Goal: Find specific page/section: Find specific page/section

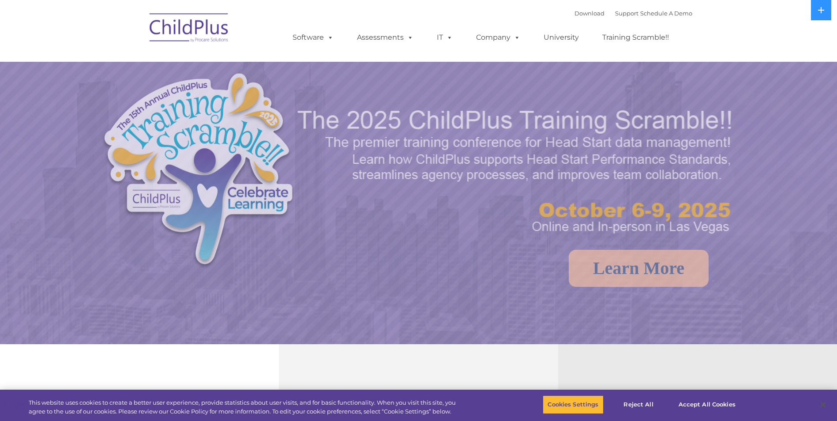
select select "MEDIUM"
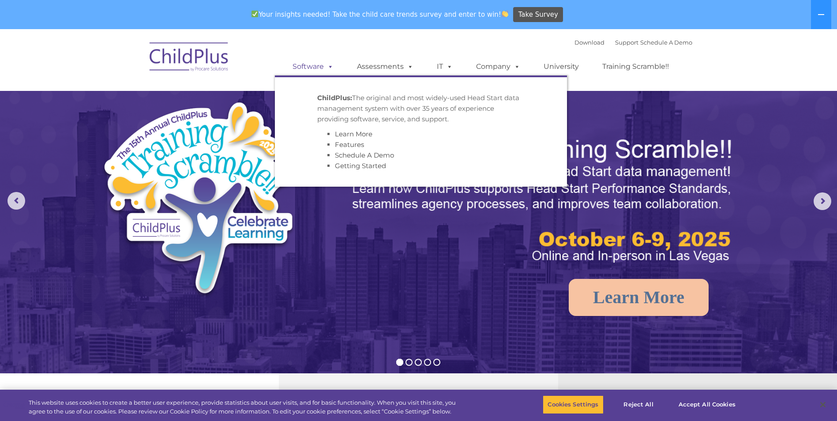
click at [309, 64] on link "Software" at bounding box center [313, 67] width 59 height 18
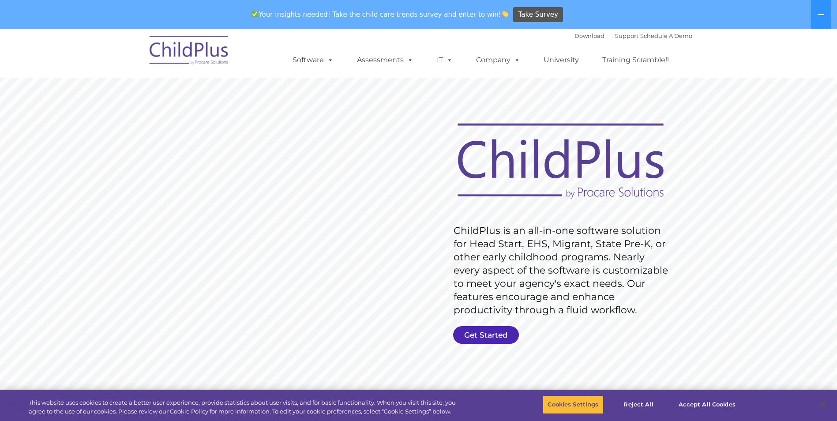
click at [498, 330] on link "Get Started" at bounding box center [486, 335] width 66 height 18
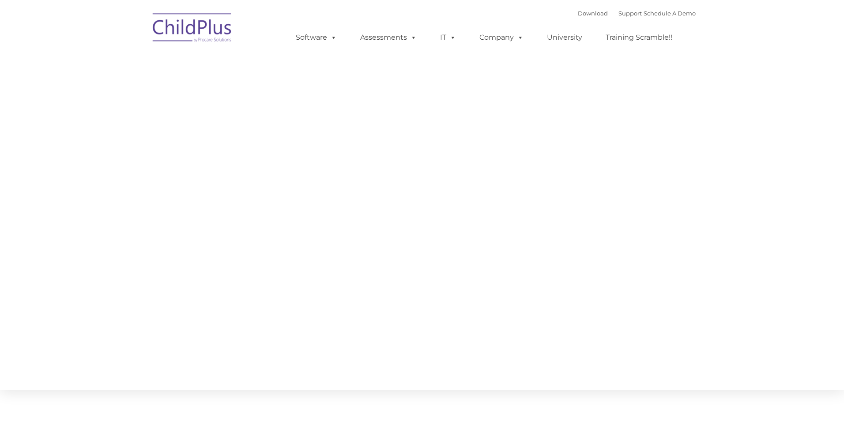
type input ""
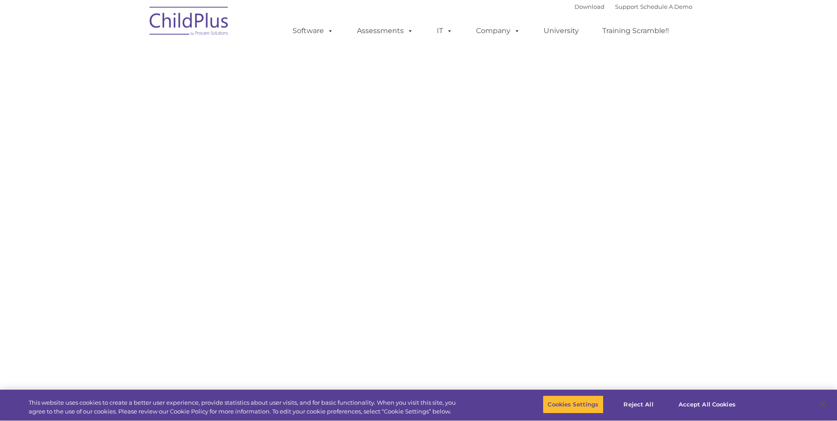
select select "MEDIUM"
